Goal: Transaction & Acquisition: Purchase product/service

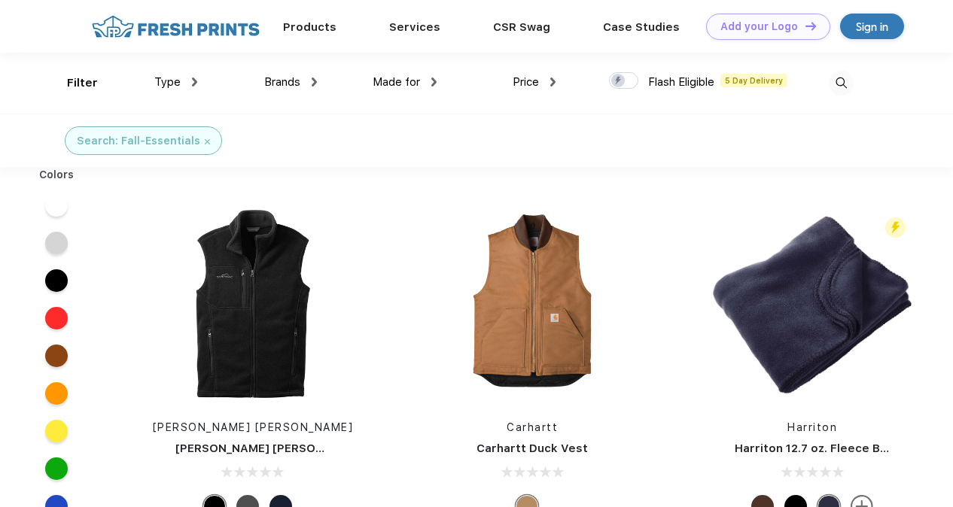
click at [182, 78] on div "Type" at bounding box center [175, 82] width 43 height 17
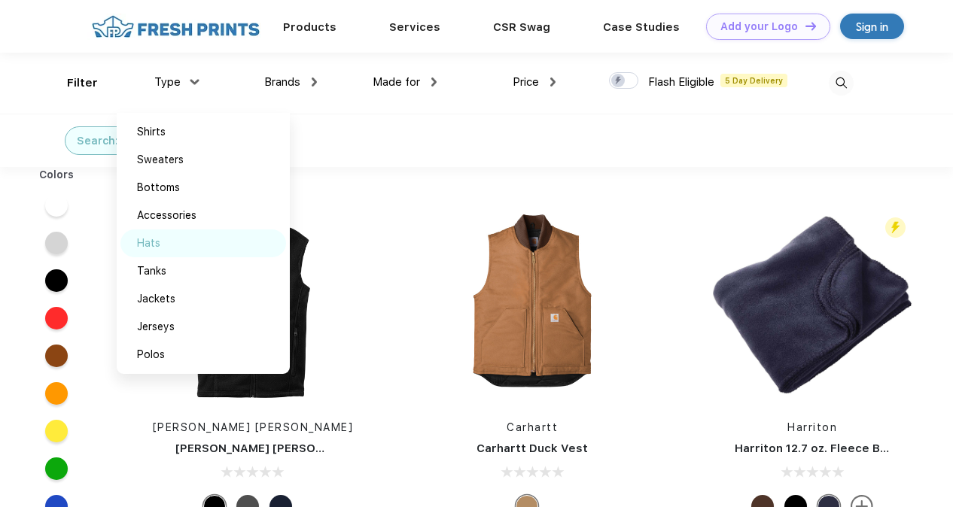
click at [155, 235] on div "Hats" at bounding box center [203, 244] width 166 height 28
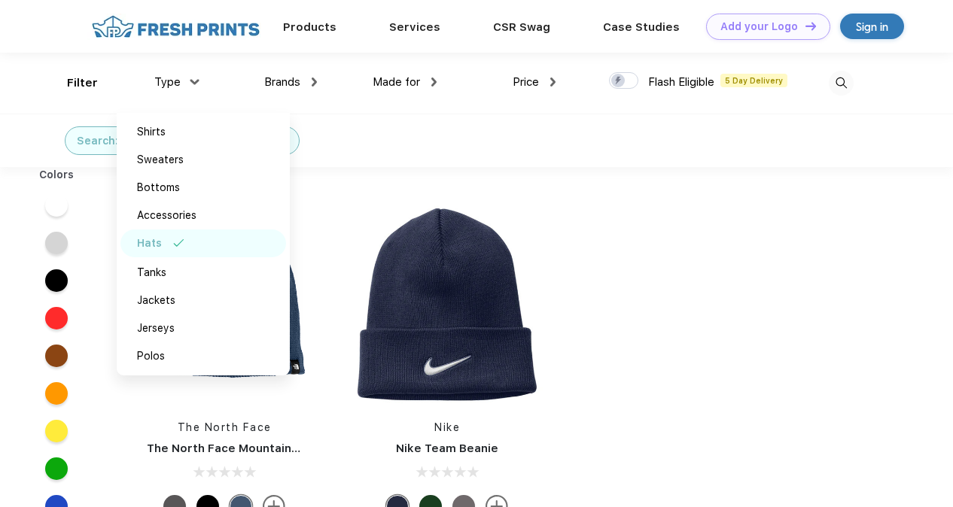
click at [763, 366] on div "Colors The North Face The North Face Mountain Beanie Nike Nike Team Beanie" at bounding box center [476, 424] width 953 height 515
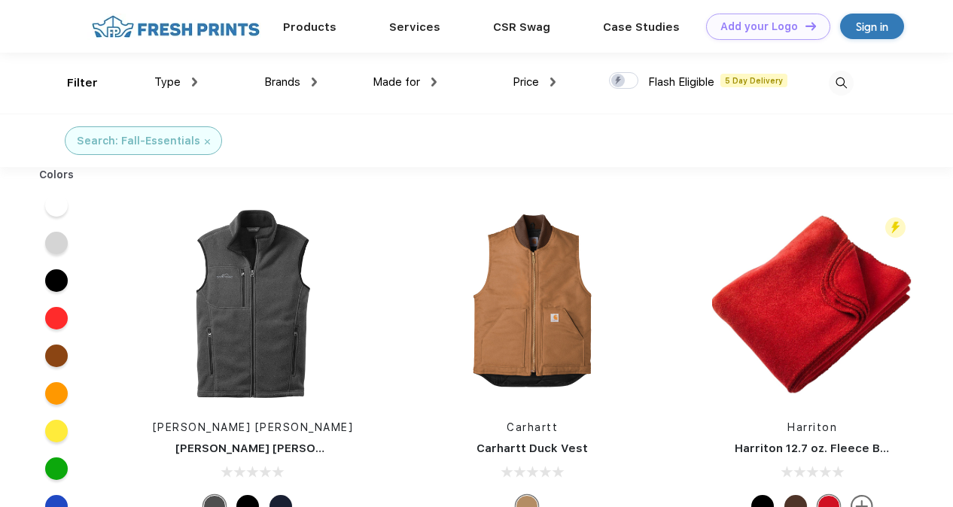
click at [177, 77] on span "Type" at bounding box center [167, 82] width 26 height 14
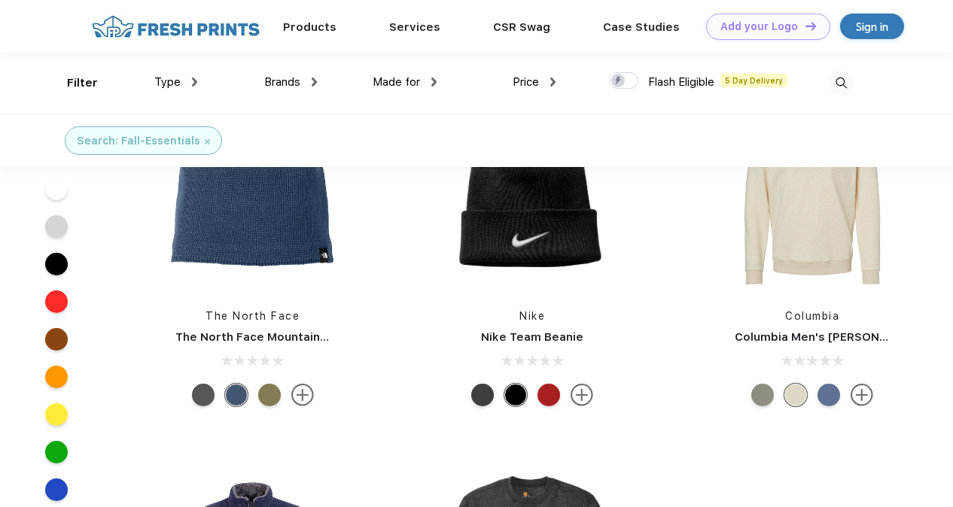
scroll to position [555, 0]
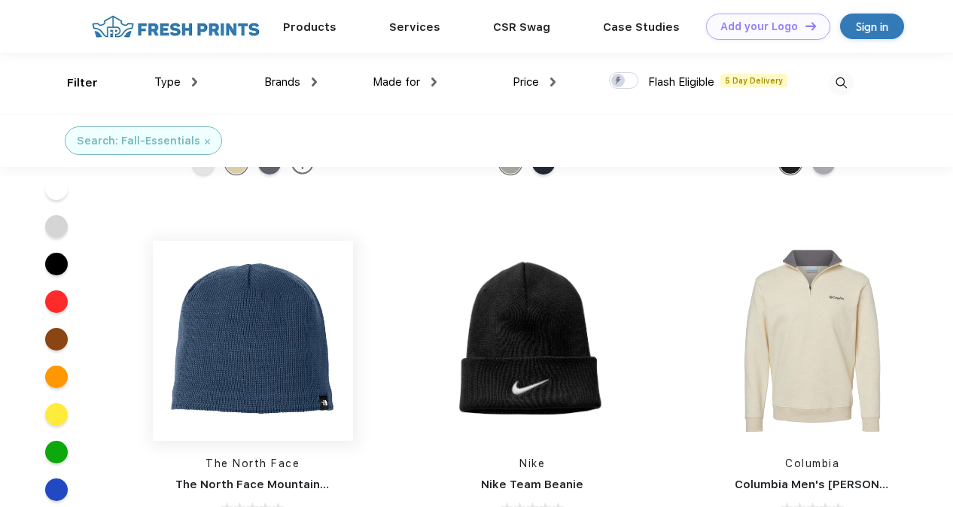
click at [206, 352] on img at bounding box center [253, 341] width 200 height 200
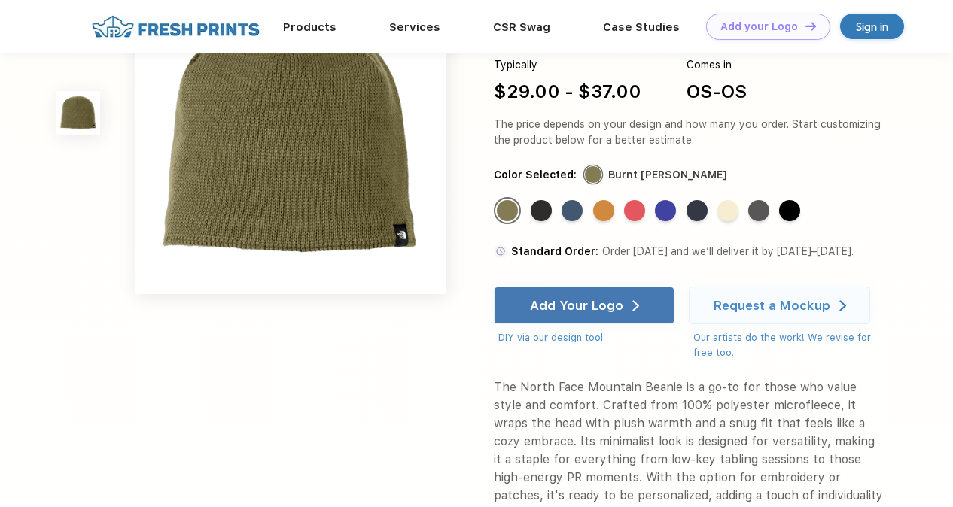
scroll to position [53, 0]
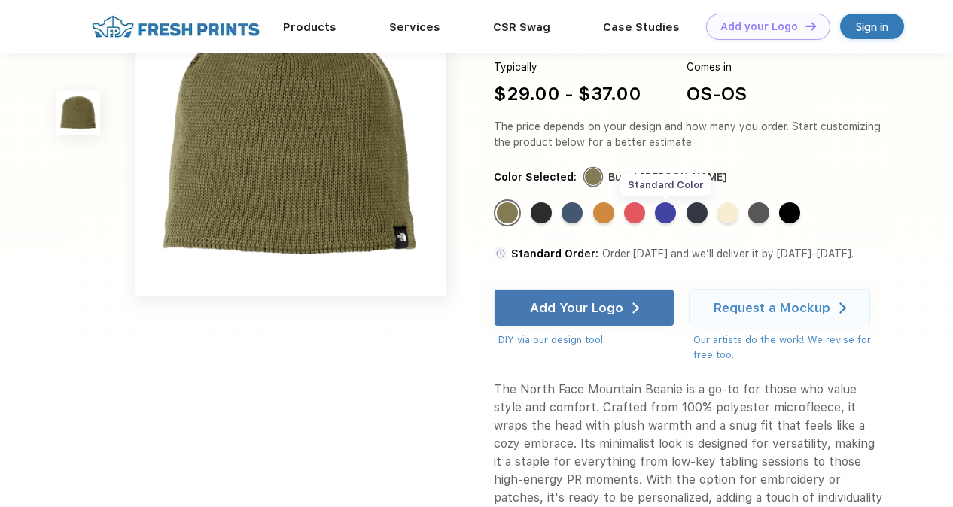
click at [665, 213] on div "Standard Color" at bounding box center [665, 212] width 21 height 21
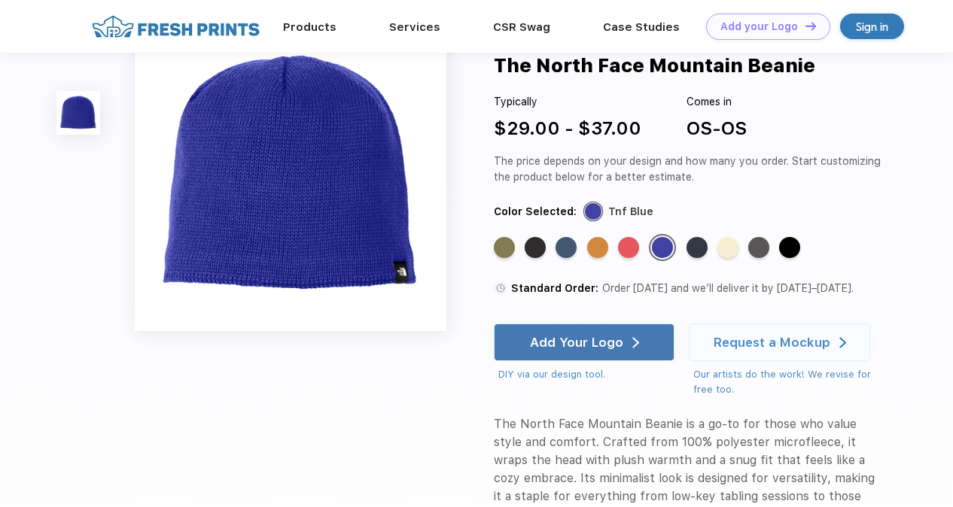
scroll to position [0, 0]
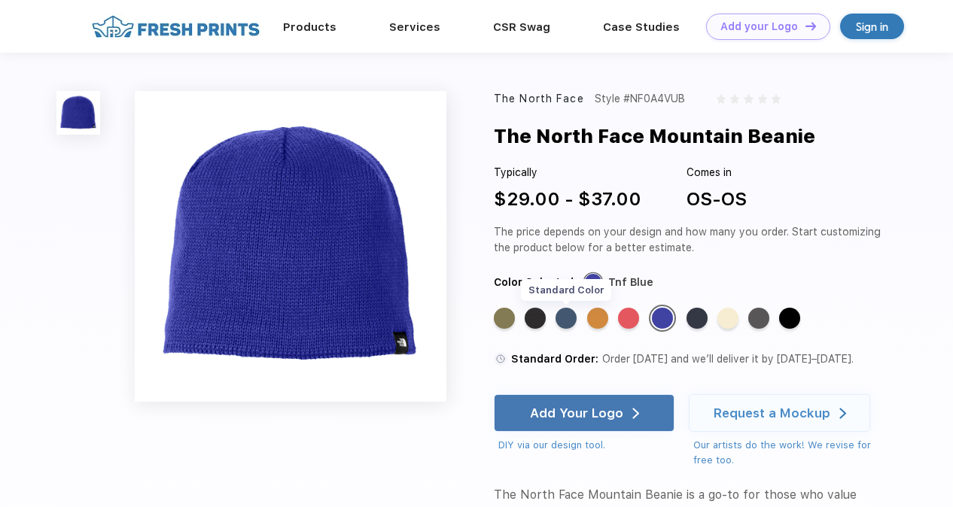
click at [569, 315] on div "Standard Color" at bounding box center [565, 318] width 21 height 21
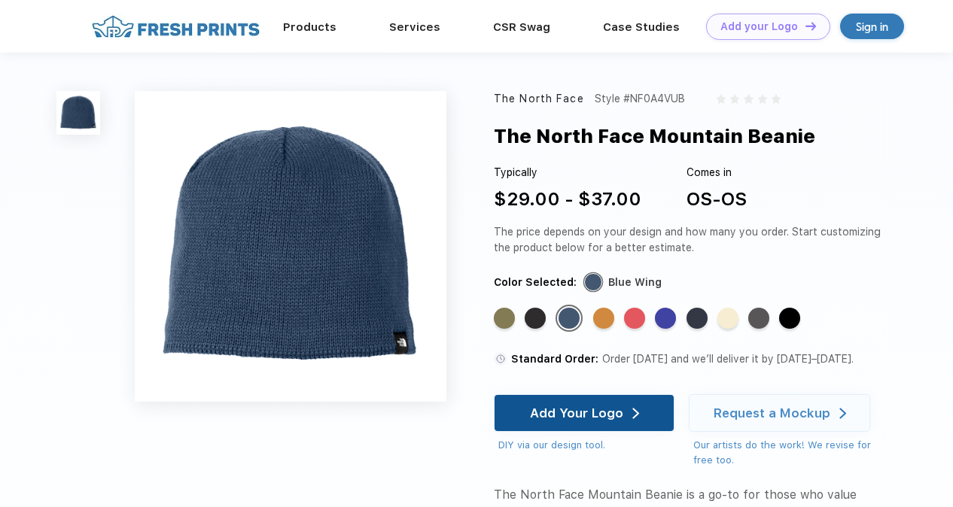
click at [661, 407] on div "Add Your Logo" at bounding box center [584, 413] width 181 height 38
